Goal: Task Accomplishment & Management: Complete application form

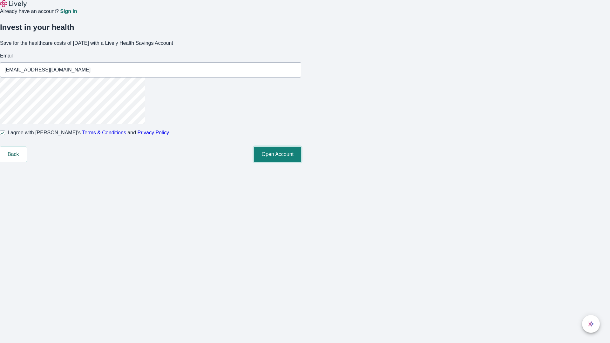
click at [301, 162] on button "Open Account" at bounding box center [277, 154] width 47 height 15
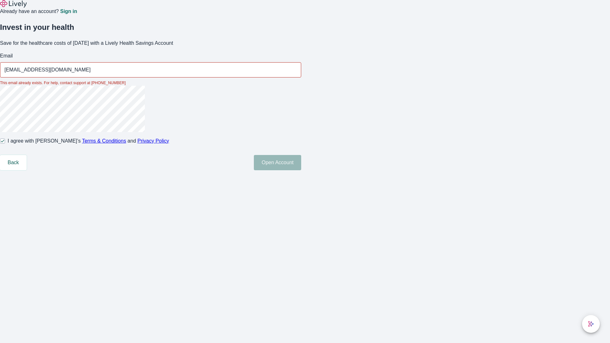
type input "[EMAIL_ADDRESS][DOMAIN_NAME]"
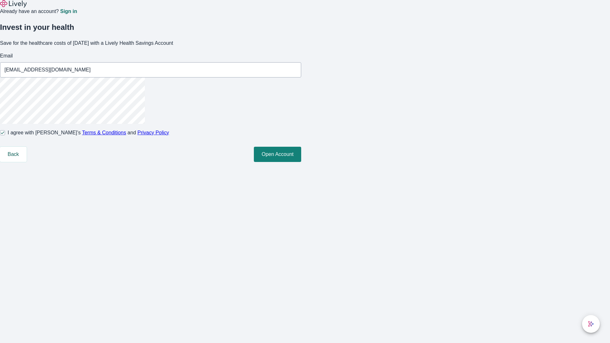
click at [5, 135] on input "I agree with Lively’s Terms & Conditions and Privacy Policy" at bounding box center [2, 132] width 5 height 5
checkbox input "false"
type input "[EMAIL_ADDRESS][DOMAIN_NAME]"
click at [5, 135] on input "I agree with Lively’s Terms & Conditions and Privacy Policy" at bounding box center [2, 132] width 5 height 5
checkbox input "true"
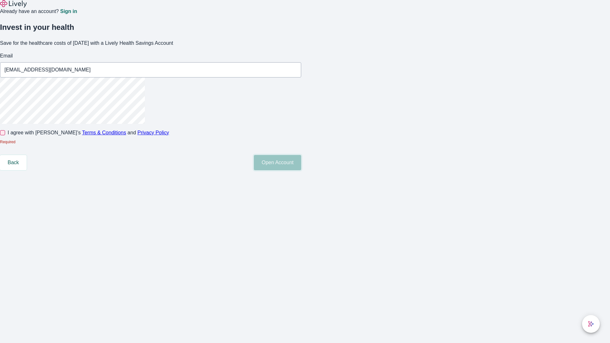
click at [301, 170] on button "Open Account" at bounding box center [277, 162] width 47 height 15
